Goal: Information Seeking & Learning: Learn about a topic

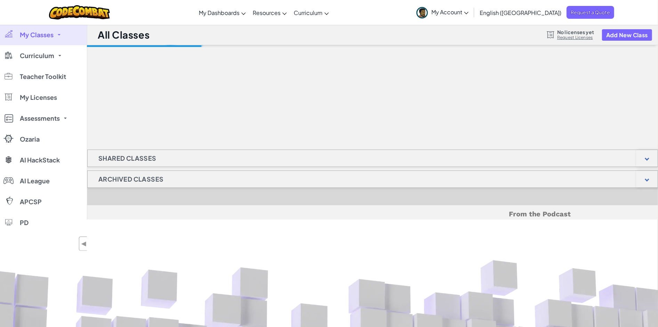
click at [472, 6] on link "My Account" at bounding box center [442, 12] width 59 height 22
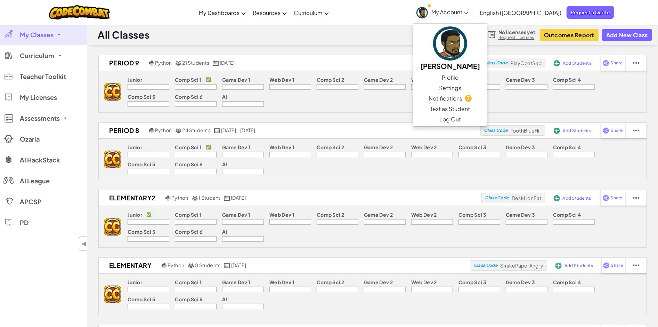
click at [36, 35] on span "My Classes" at bounding box center [37, 35] width 34 height 6
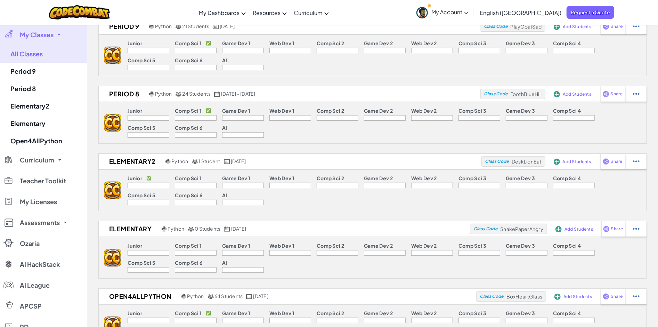
scroll to position [46, 0]
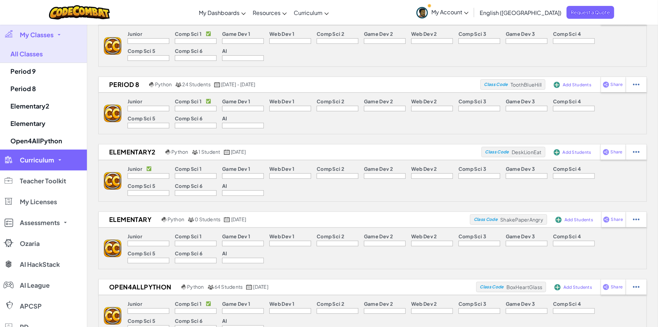
click at [48, 153] on link "Curriculum" at bounding box center [43, 160] width 87 height 21
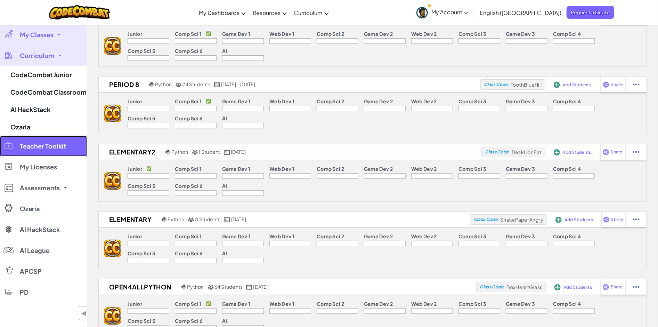
click at [61, 151] on link "Teacher Toolkit" at bounding box center [43, 146] width 87 height 21
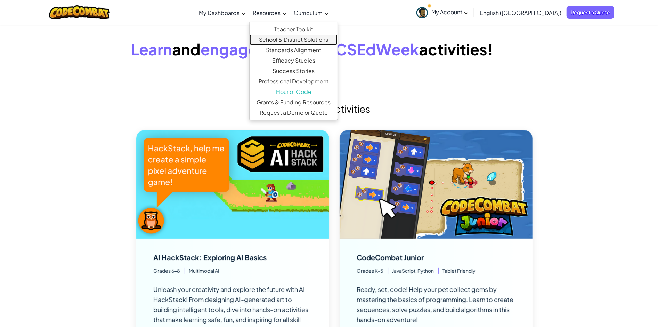
click at [310, 41] on link "School & District Solutions" at bounding box center [294, 39] width 88 height 10
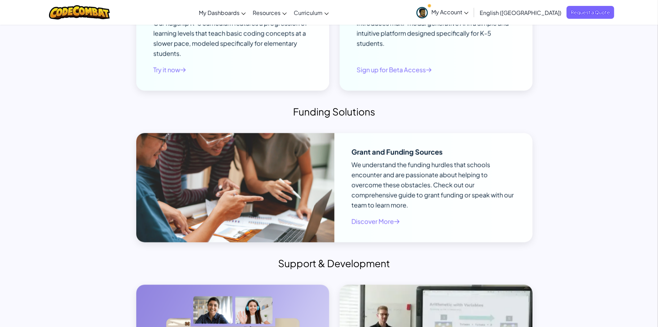
scroll to position [3041, 0]
